Goal: Task Accomplishment & Management: Manage account settings

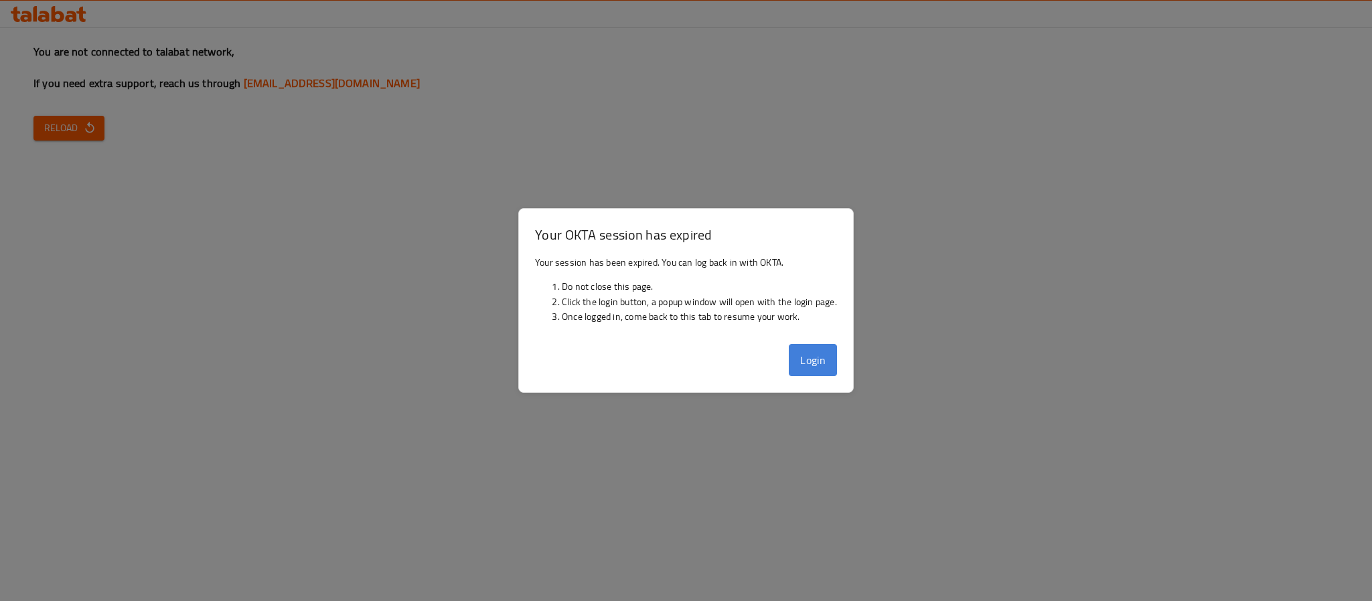
click at [824, 359] on button "Login" at bounding box center [813, 360] width 48 height 32
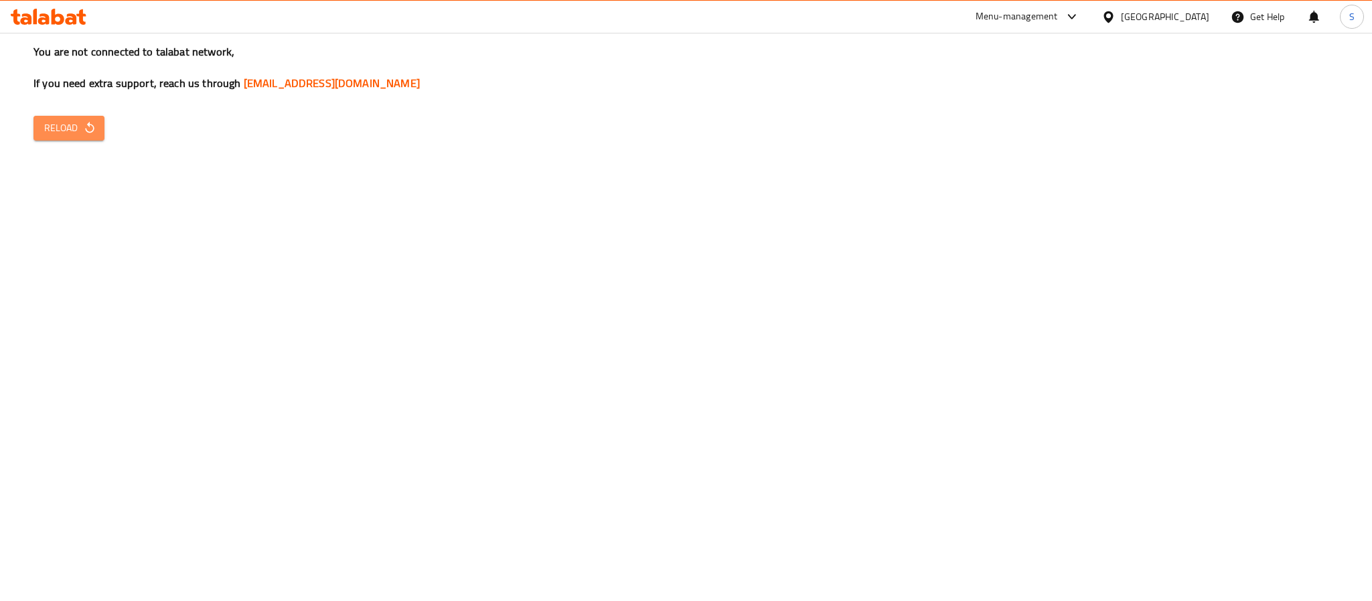
click at [83, 125] on icon "button" at bounding box center [89, 127] width 13 height 13
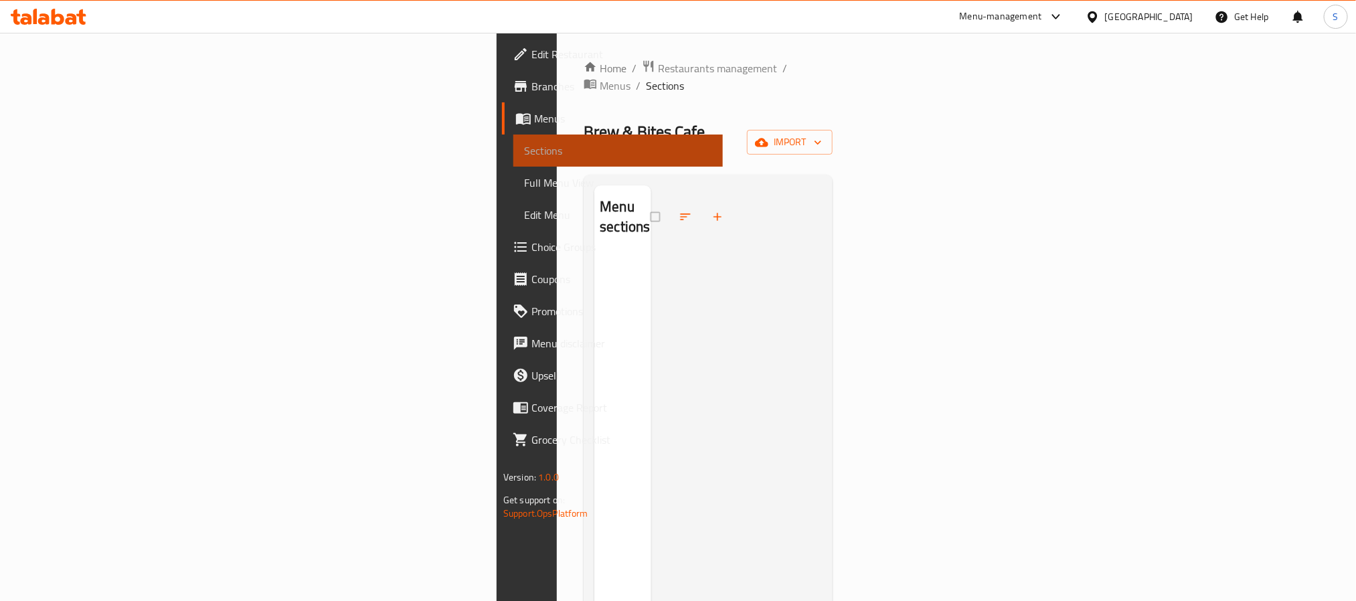
click at [524, 153] on span "Sections" at bounding box center [618, 151] width 188 height 16
click at [534, 110] on span "Menus" at bounding box center [623, 118] width 178 height 16
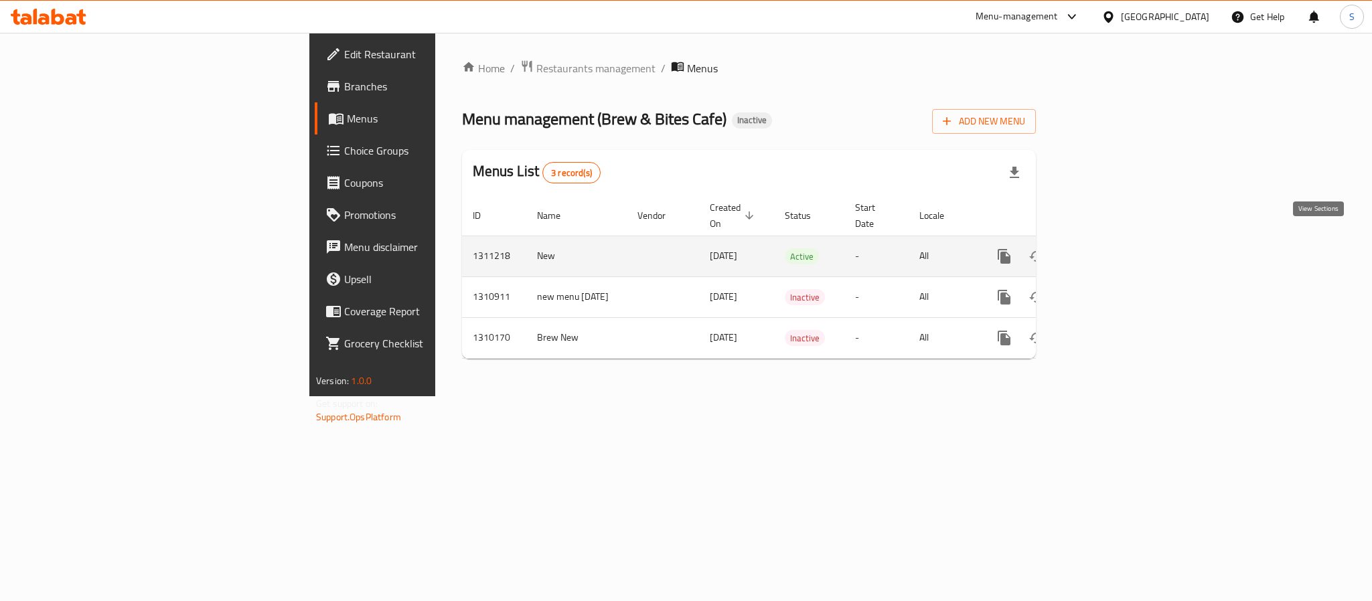
click at [1106, 250] on icon "enhanced table" at bounding box center [1100, 256] width 12 height 12
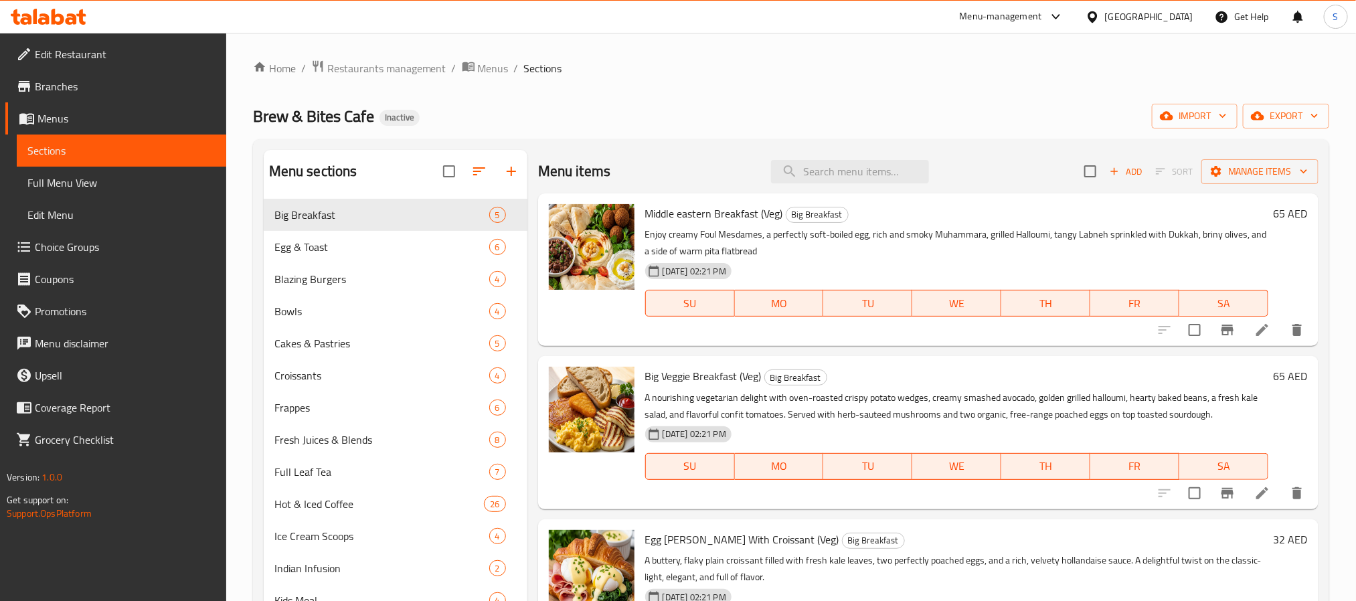
scroll to position [51, 0]
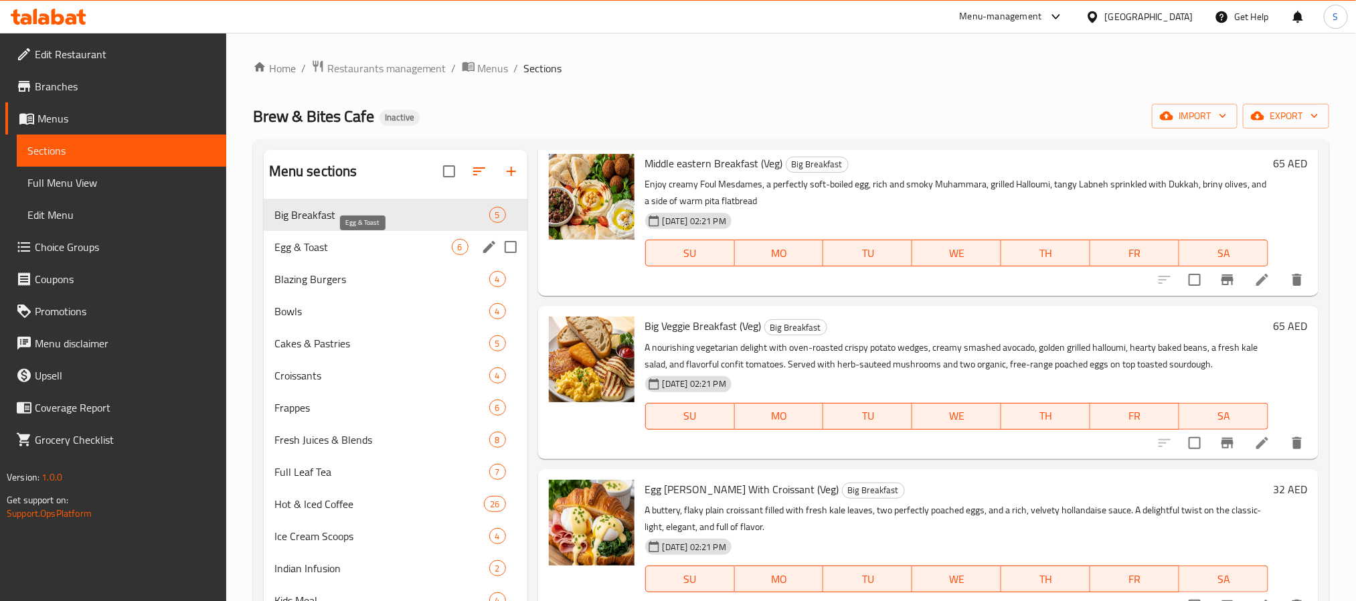
click at [335, 245] on span "Egg & Toast" at bounding box center [362, 247] width 177 height 16
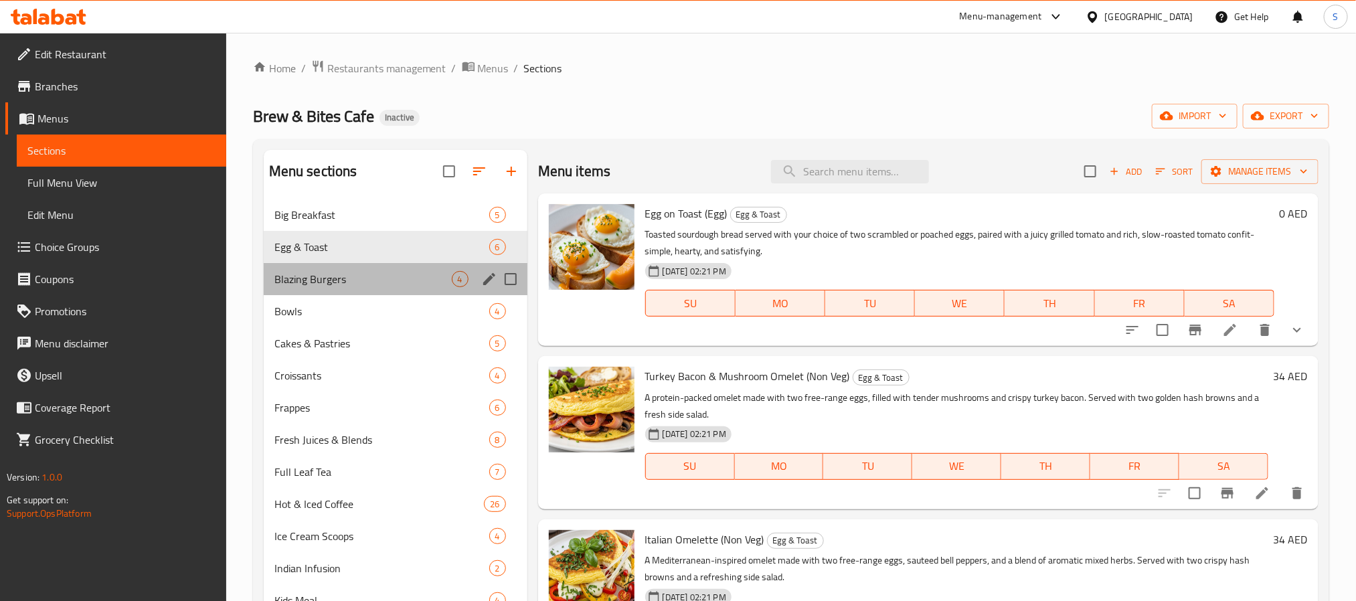
click at [293, 268] on div "Blazing Burgers 4" at bounding box center [396, 279] width 264 height 32
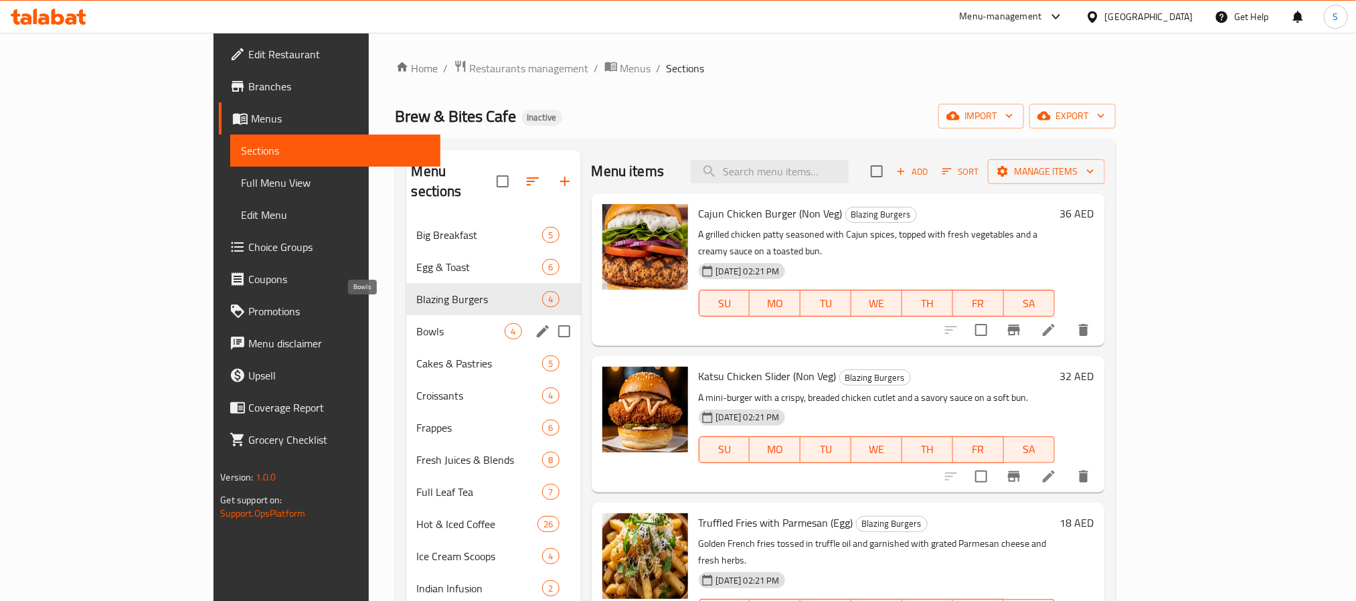
click at [417, 323] on span "Bowls" at bounding box center [461, 331] width 88 height 16
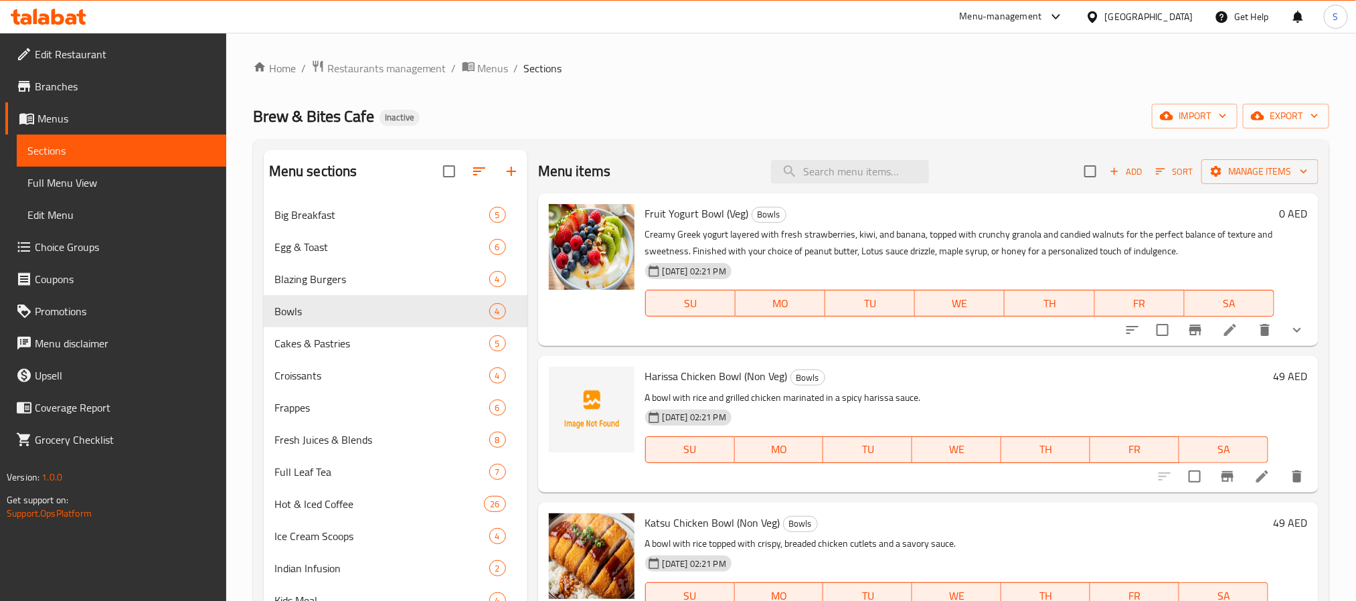
click at [386, 56] on div "Home / Restaurants management / Menus / Sections Brew & Bites Cafe Inactive imp…" at bounding box center [791, 491] width 1130 height 916
click at [384, 60] on span "Restaurants management" at bounding box center [386, 68] width 119 height 16
